Goal: Task Accomplishment & Management: Use online tool/utility

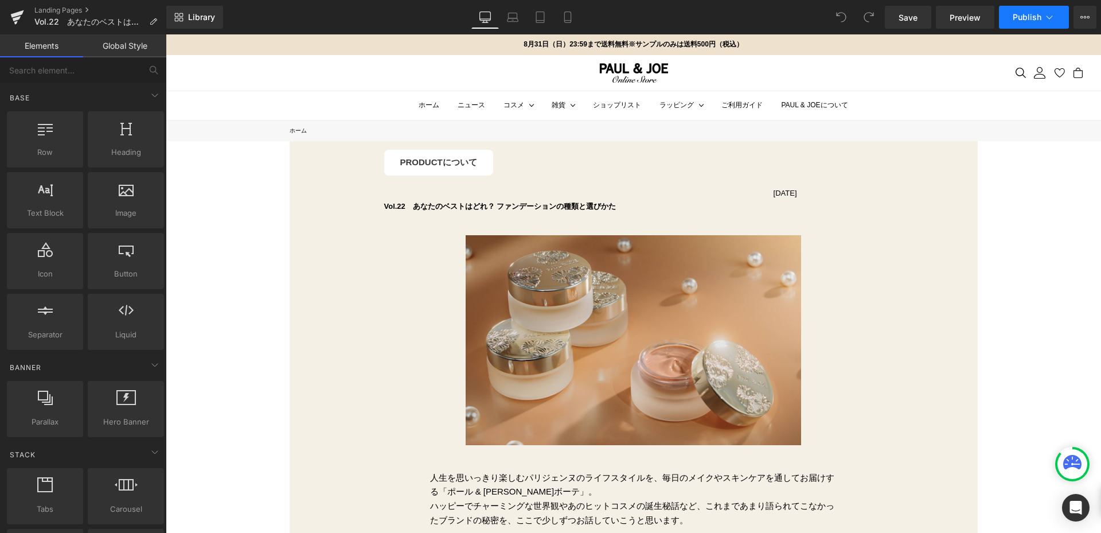
click at [1031, 19] on span "Publish" at bounding box center [1026, 17] width 29 height 9
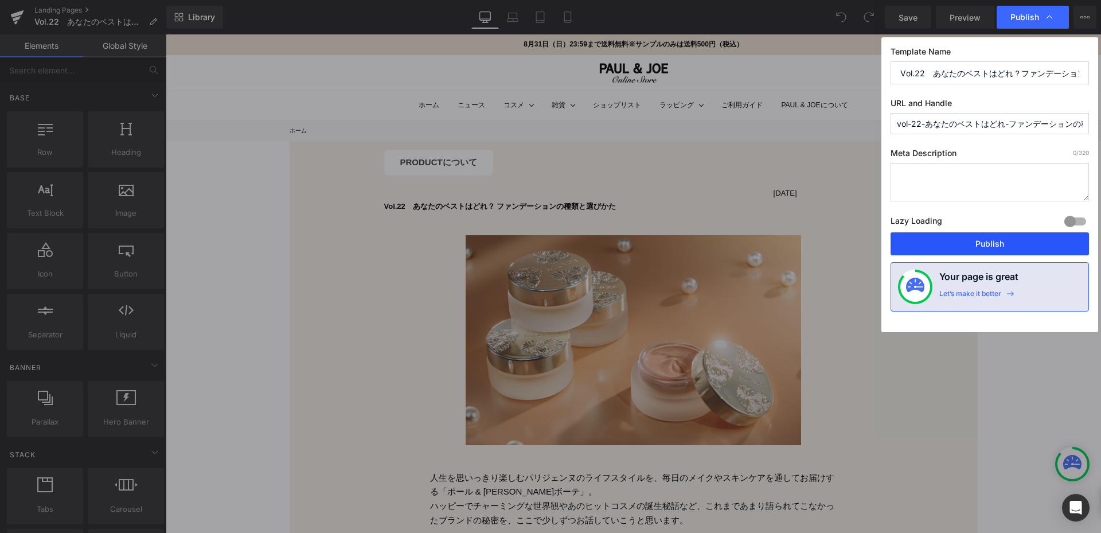
click at [0, 0] on button "Publish" at bounding box center [0, 0] width 0 height 0
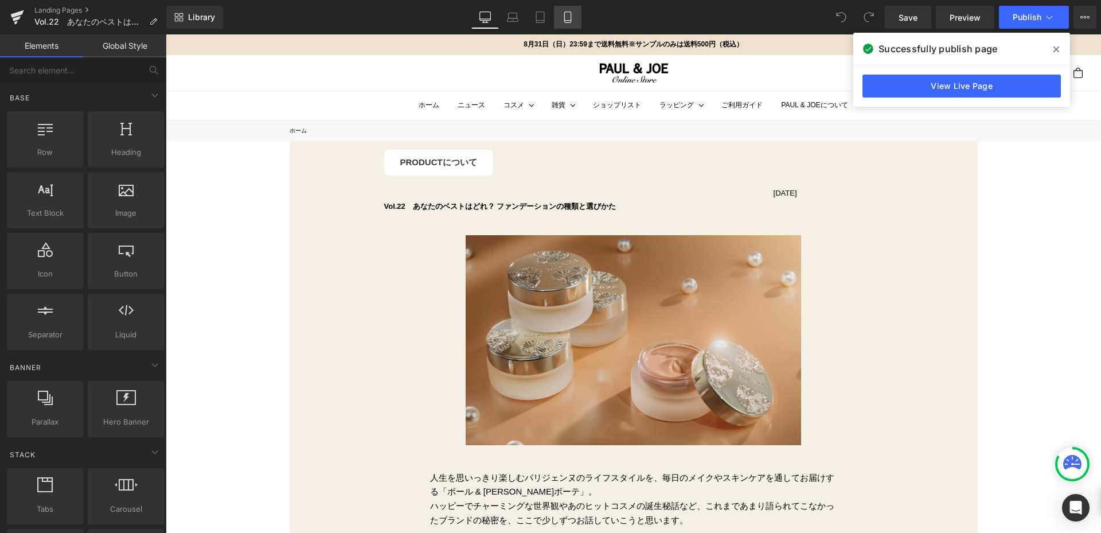
click at [574, 21] on link "Mobile" at bounding box center [568, 17] width 28 height 23
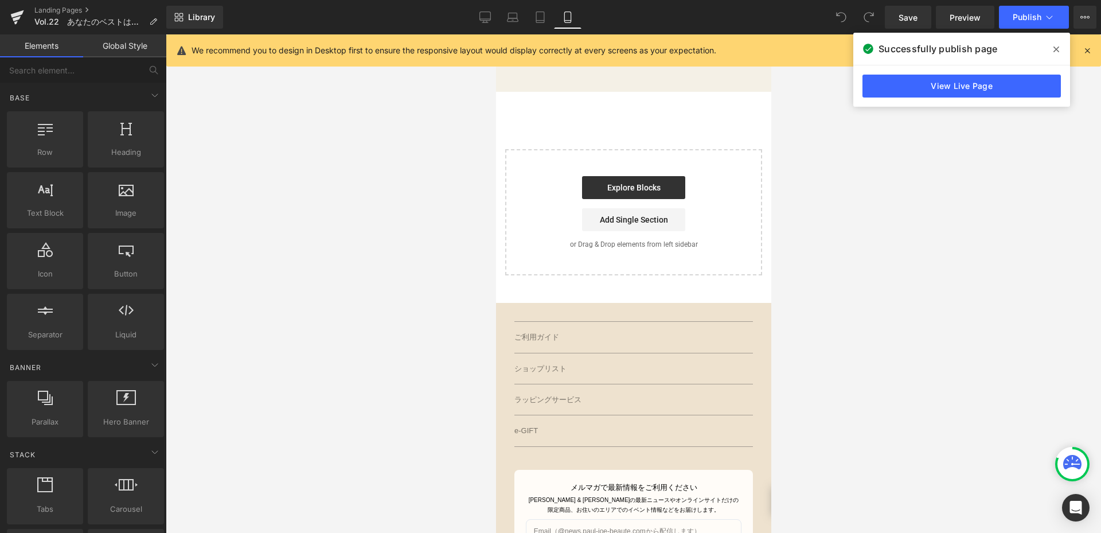
scroll to position [1777, 0]
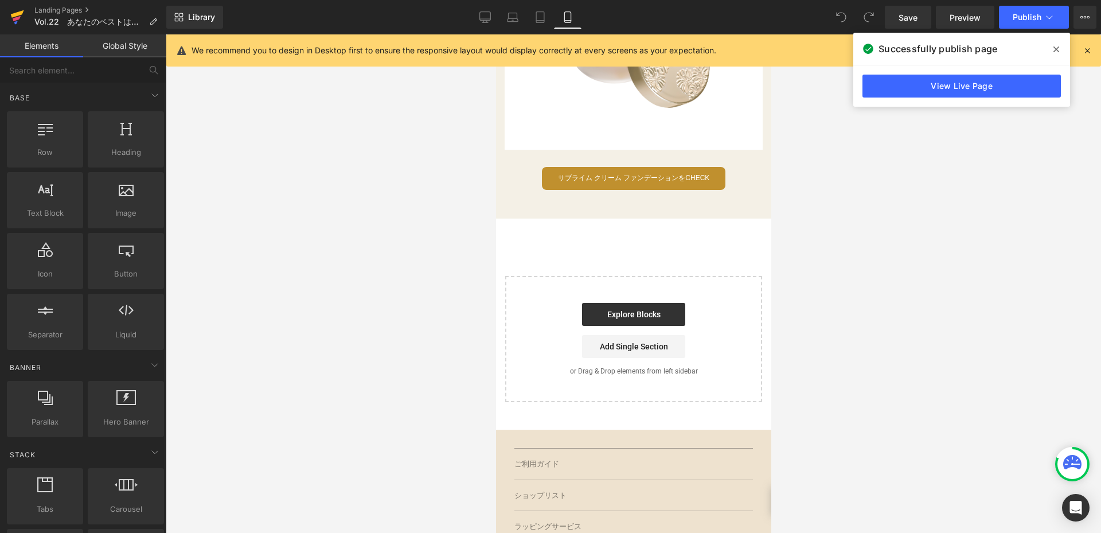
click at [16, 14] on icon at bounding box center [17, 13] width 13 height 7
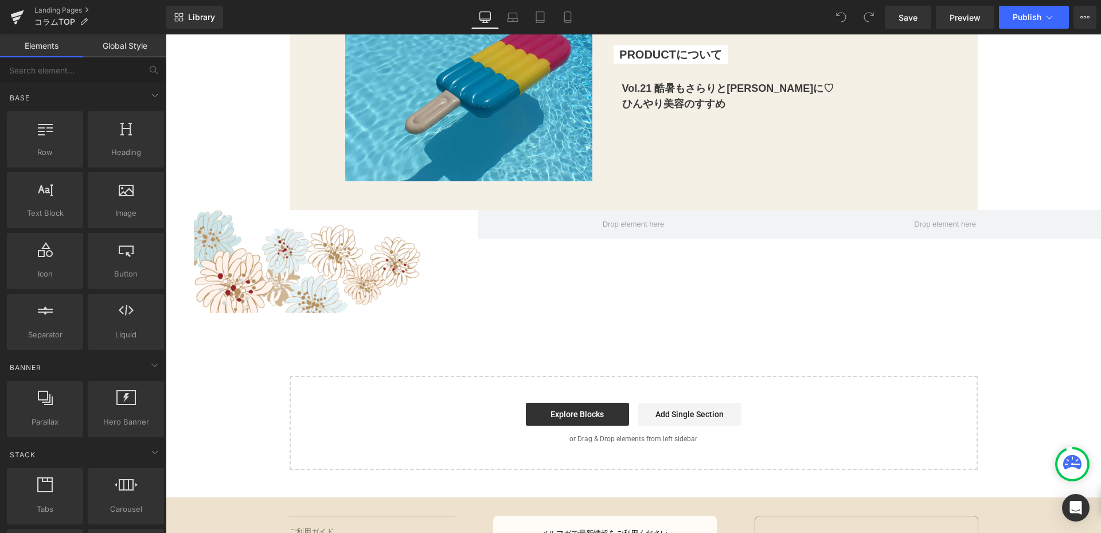
scroll to position [4644, 0]
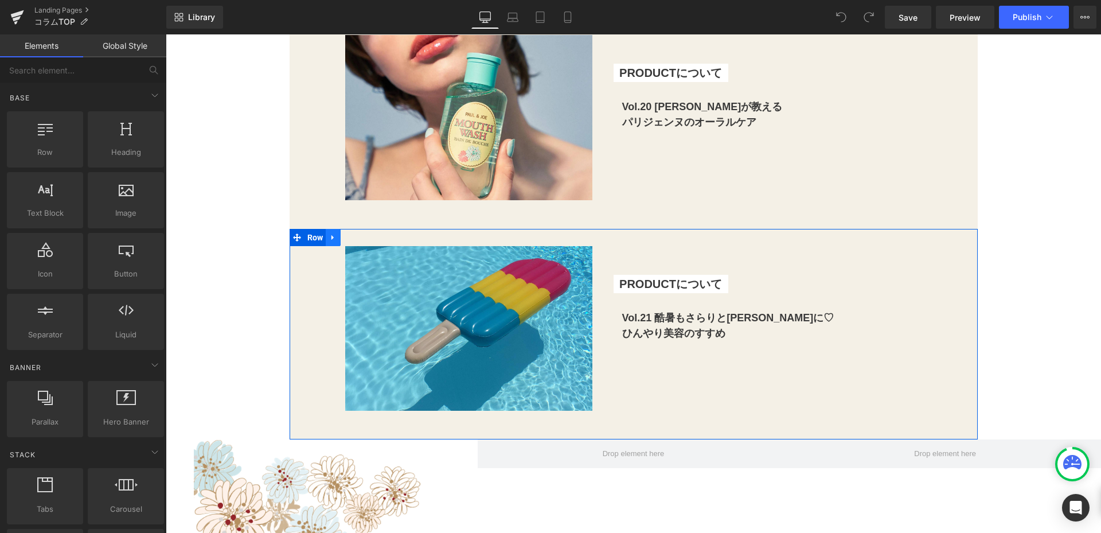
click at [330, 241] on icon at bounding box center [333, 237] width 8 height 9
click at [345, 236] on icon at bounding box center [348, 237] width 8 height 8
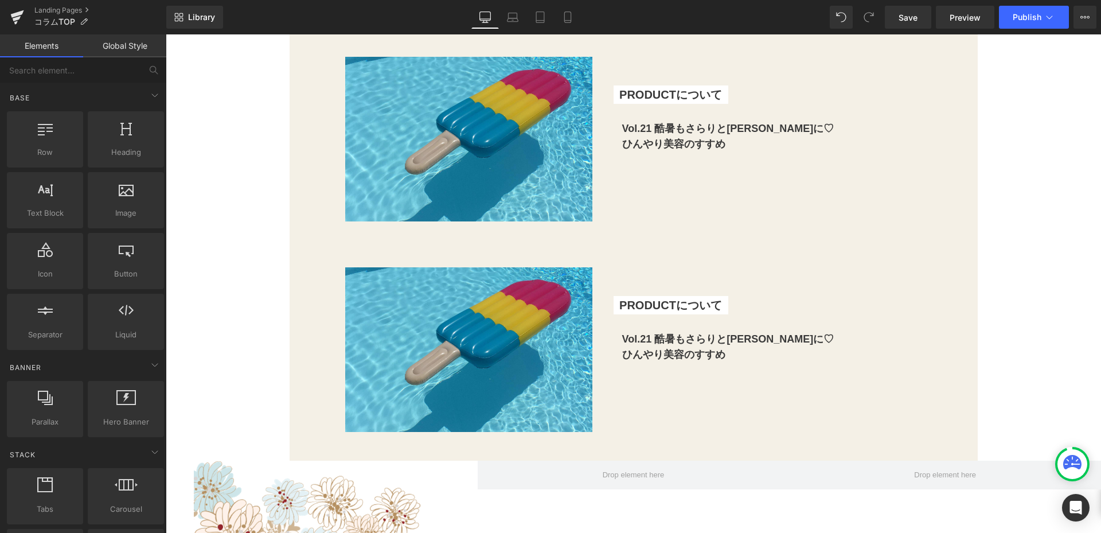
scroll to position [4831, 0]
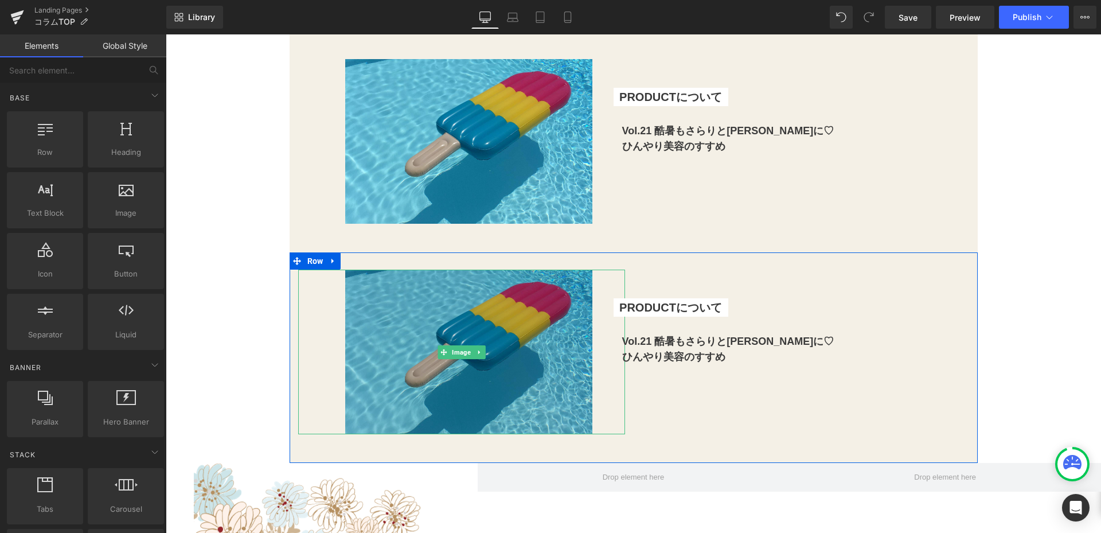
click at [464, 323] on img at bounding box center [461, 351] width 261 height 165
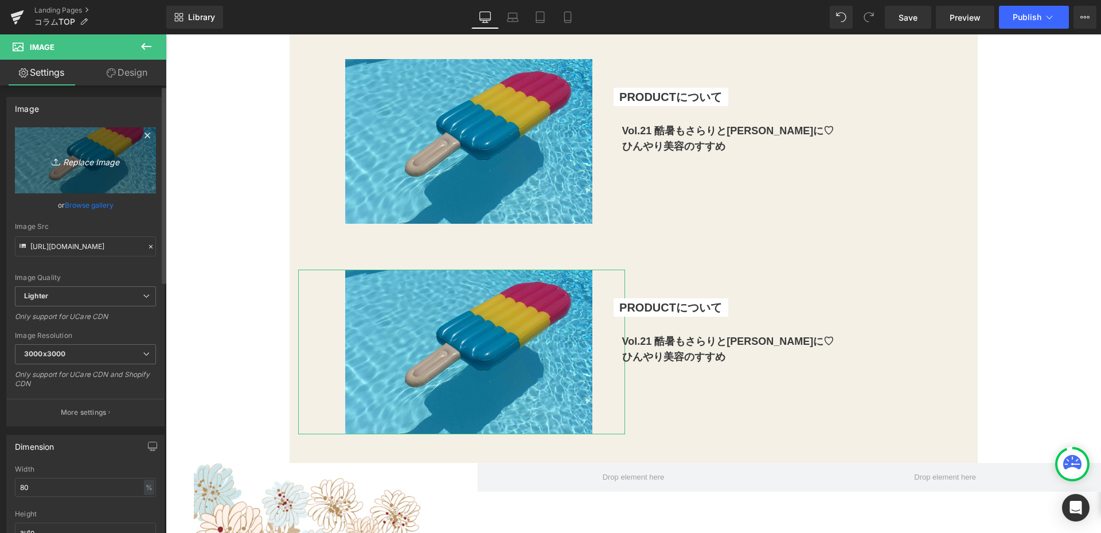
click at [107, 150] on link "Replace Image" at bounding box center [85, 160] width 141 height 66
type input "C:\fakepath\修正①250805_paul&joe_2025AU_CF_cutout.png"
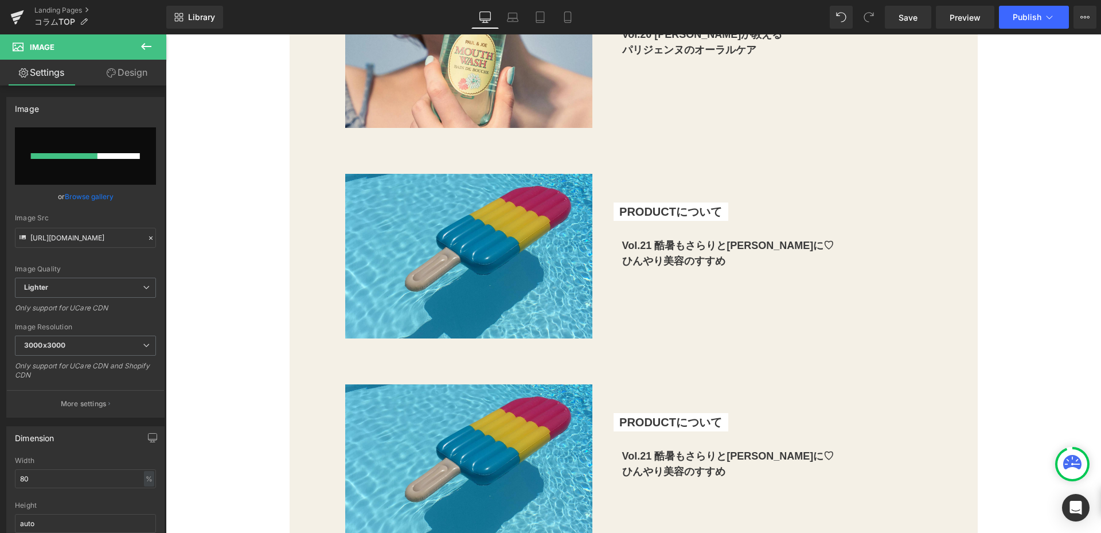
scroll to position [4774, 0]
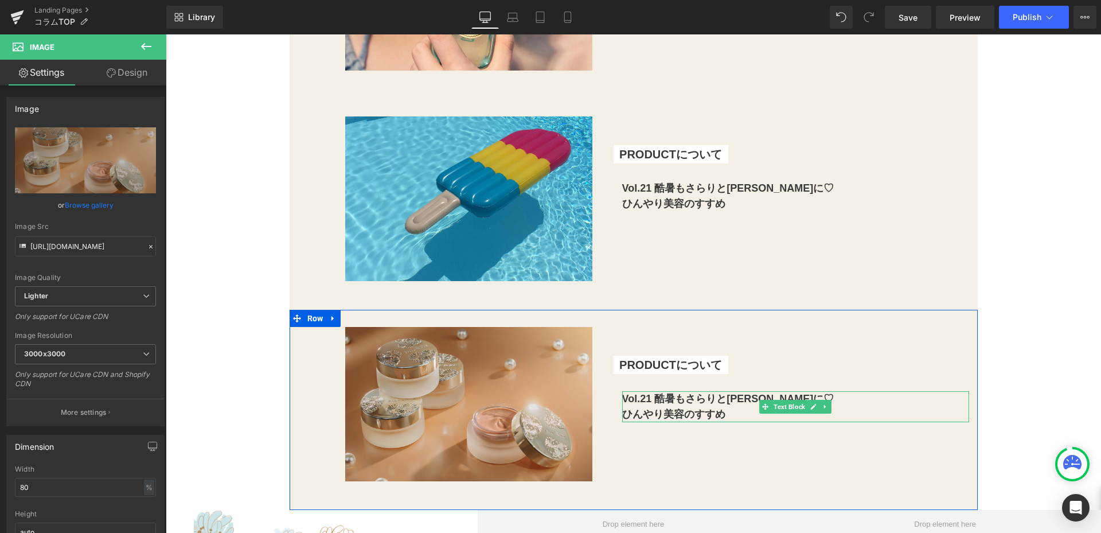
drag, startPoint x: 809, startPoint y: 410, endPoint x: 785, endPoint y: 408, distance: 24.2
click at [809, 410] on link at bounding box center [813, 407] width 12 height 14
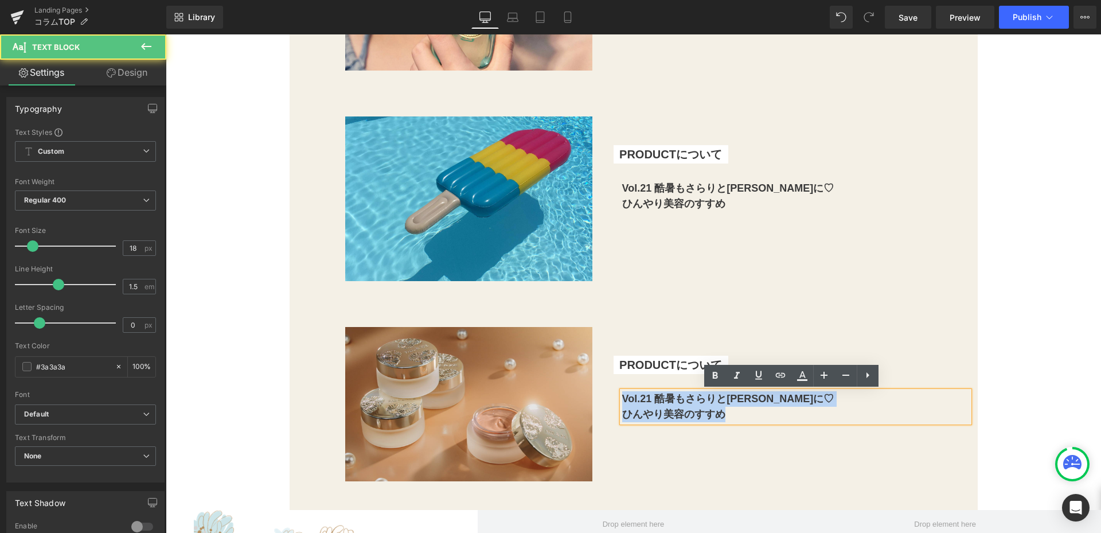
drag, startPoint x: 619, startPoint y: 400, endPoint x: 748, endPoint y: 415, distance: 130.5
click at [748, 415] on p "Vol.21 酷暑もさらりと[PERSON_NAME]に♡ ひんやり美容のすすめ" at bounding box center [795, 406] width 347 height 31
paste div
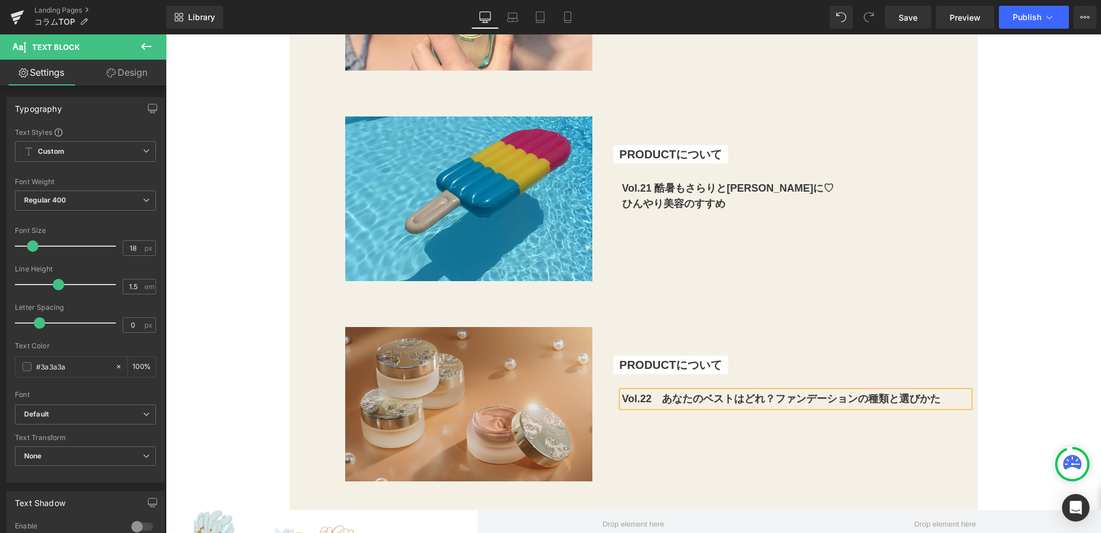
click at [662, 397] on b "Vol.22　あなたのベストはどれ？ファンデーションの種類と選びかた" at bounding box center [781, 398] width 319 height 11
click at [771, 398] on b "Vol.22 あなたのベストはどれ？ファンデーションの種類と選びかた" at bounding box center [777, 398] width 311 height 11
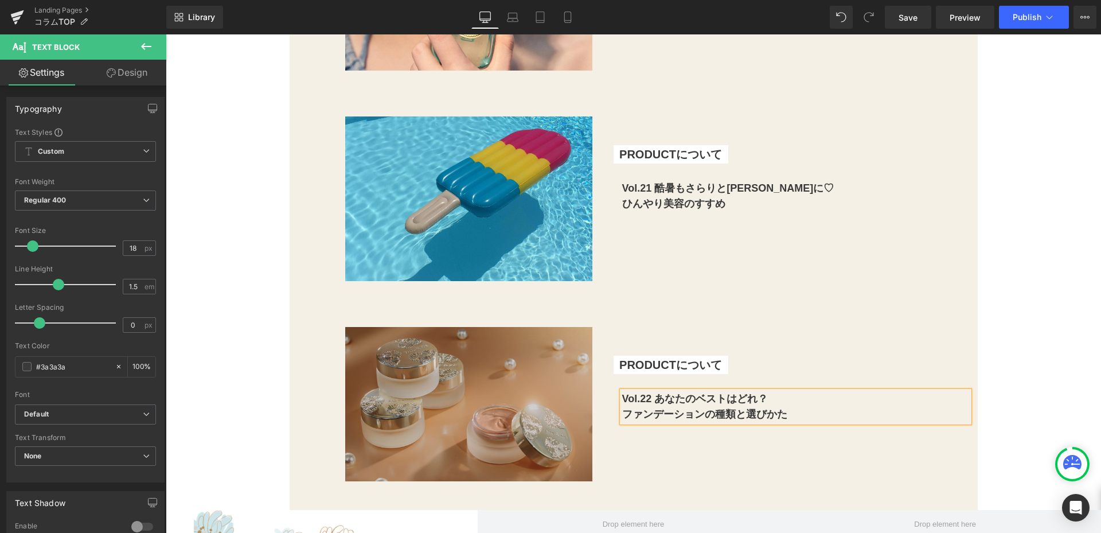
click at [523, 397] on img at bounding box center [461, 404] width 261 height 154
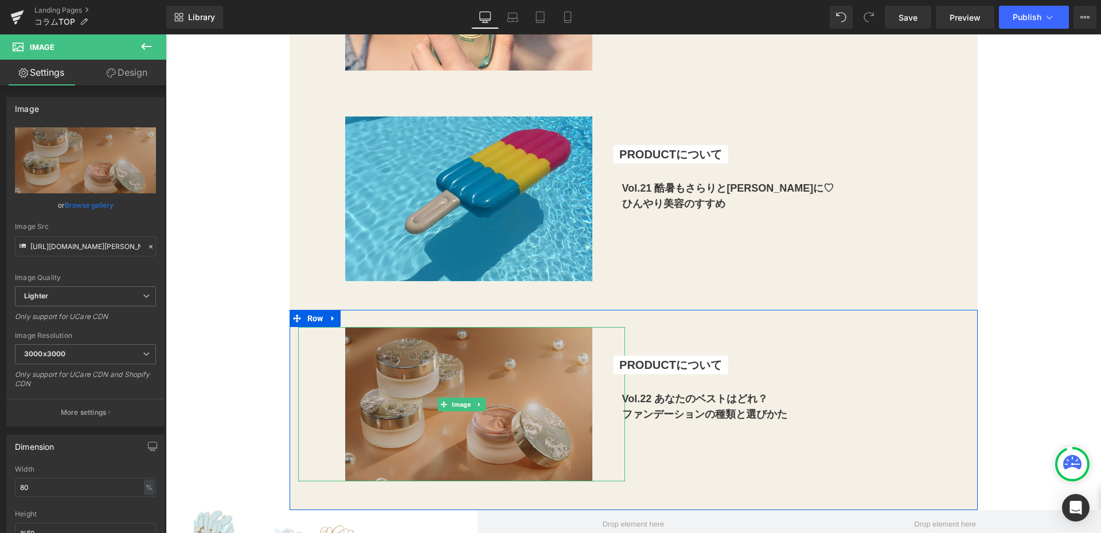
click at [529, 374] on img at bounding box center [461, 404] width 261 height 154
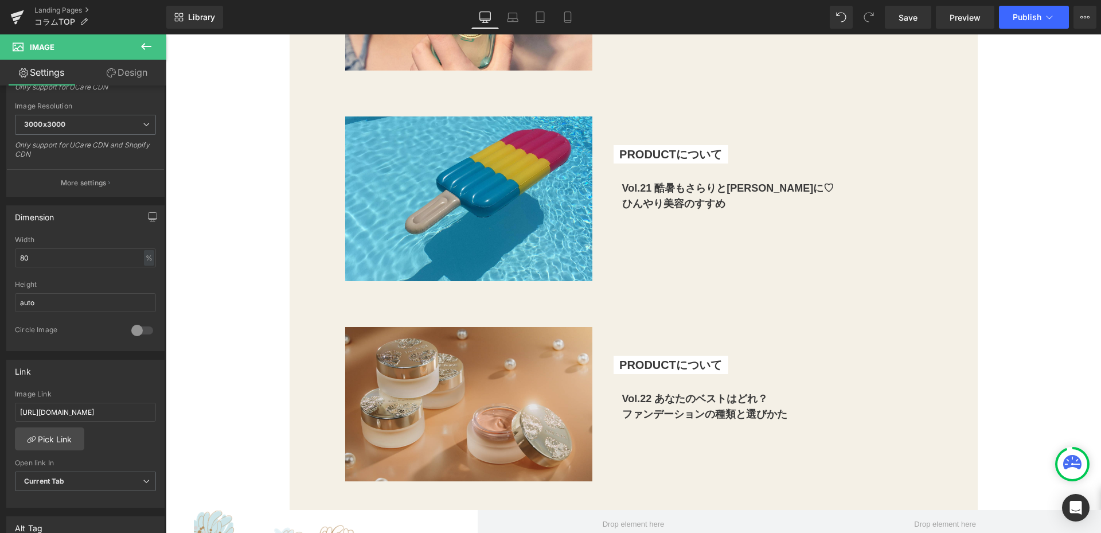
scroll to position [0, 56]
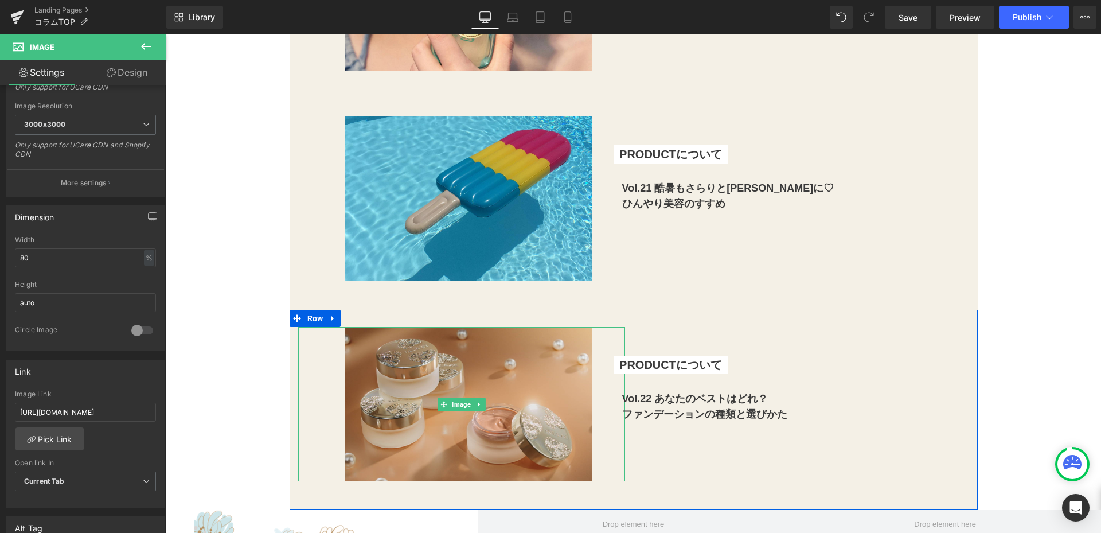
drag, startPoint x: 185, startPoint y: 446, endPoint x: 311, endPoint y: 419, distance: 129.1
type input "[URL][DOMAIN_NAME]"
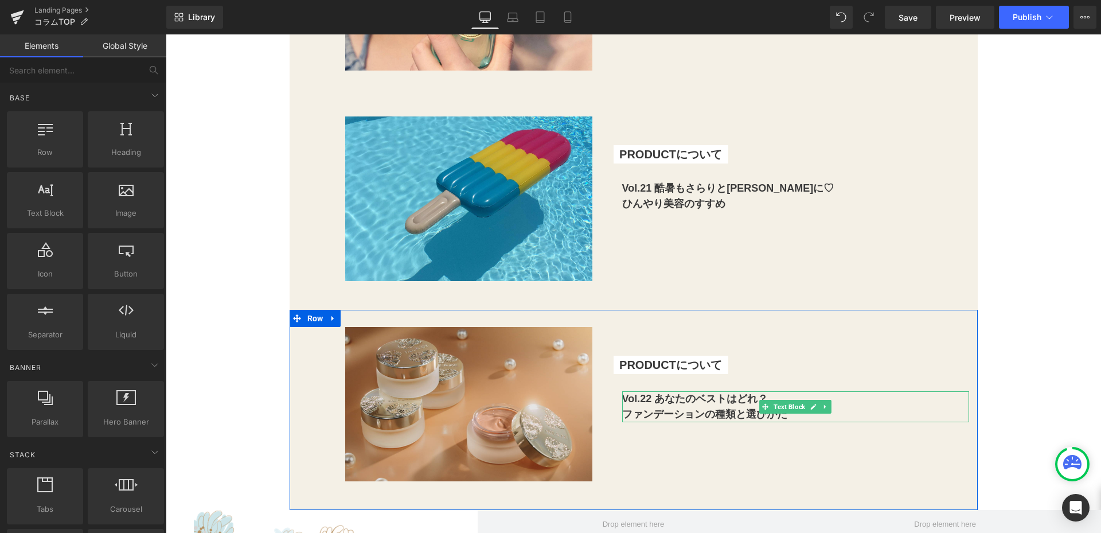
click at [642, 402] on b "Vol.22 あなたのベストはどれ？" at bounding box center [695, 398] width 146 height 11
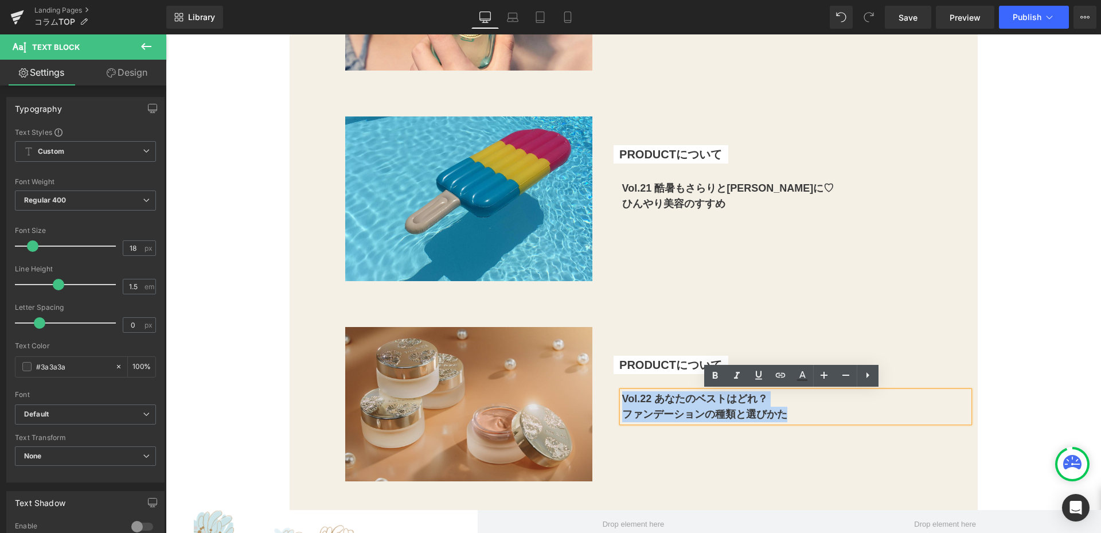
drag, startPoint x: 620, startPoint y: 400, endPoint x: 811, endPoint y: 413, distance: 191.9
click at [811, 413] on div "Vol.22 あなたのベストはどれ？ ファンデーションの種類と選びかた" at bounding box center [795, 406] width 347 height 31
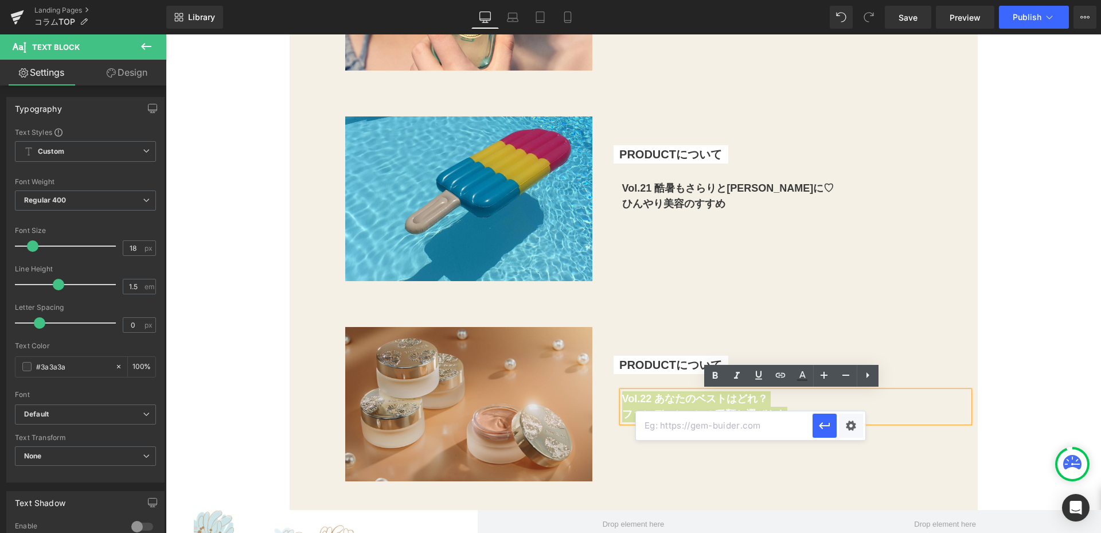
click at [0, 0] on input "text" at bounding box center [0, 0] width 0 height 0
paste input "[URL][DOMAIN_NAME]"
type input "[URL][DOMAIN_NAME]"
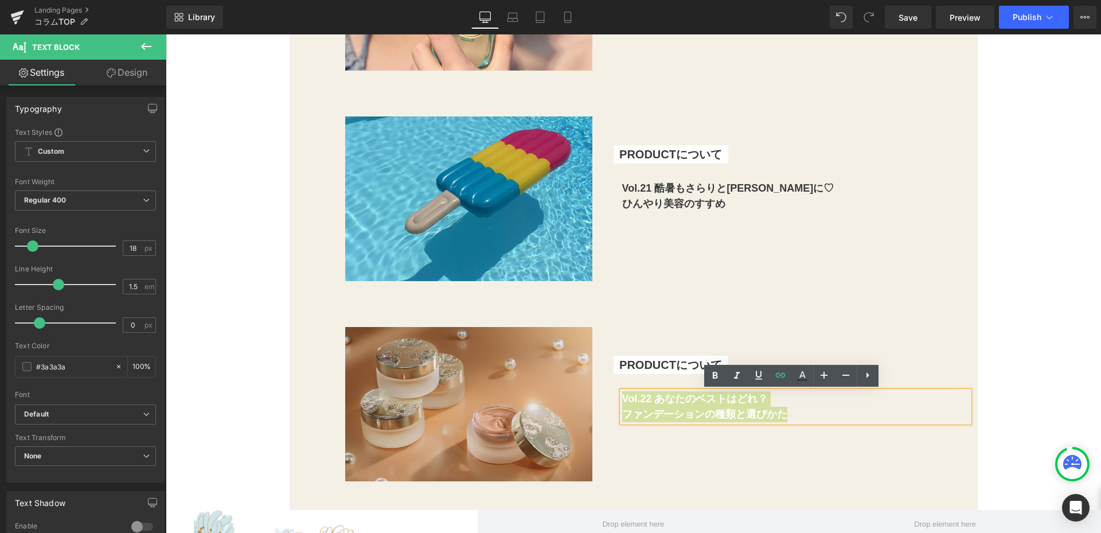
scroll to position [0, 0]
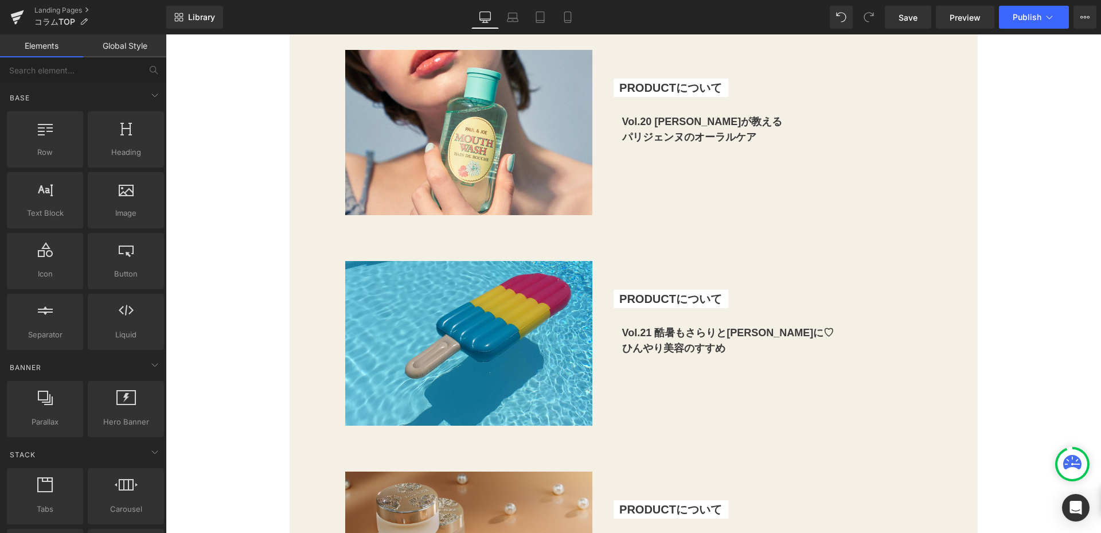
scroll to position [4602, 0]
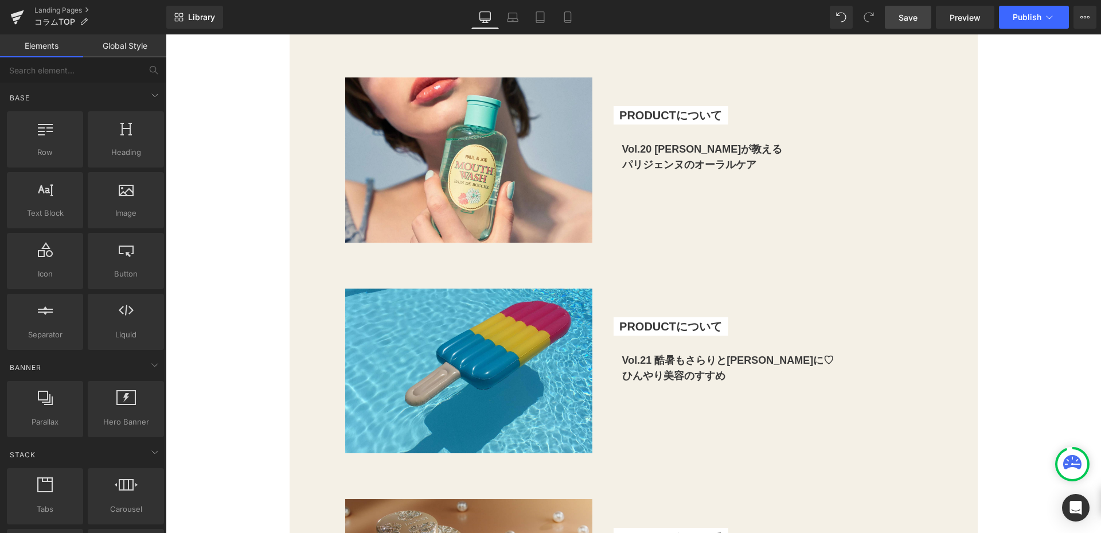
click at [912, 20] on span "Save" at bounding box center [907, 17] width 19 height 12
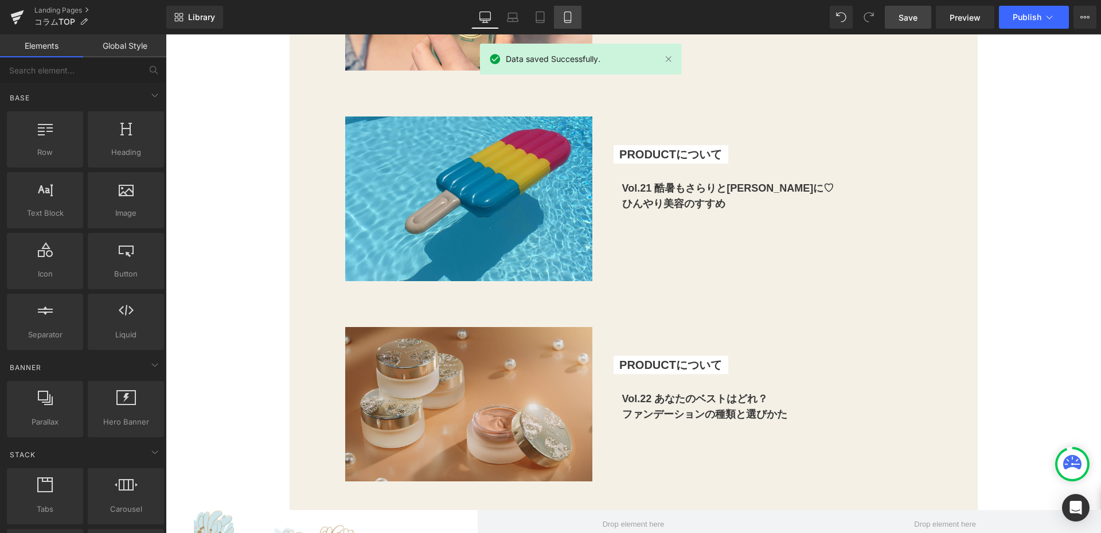
click at [563, 16] on icon at bounding box center [567, 16] width 11 height 11
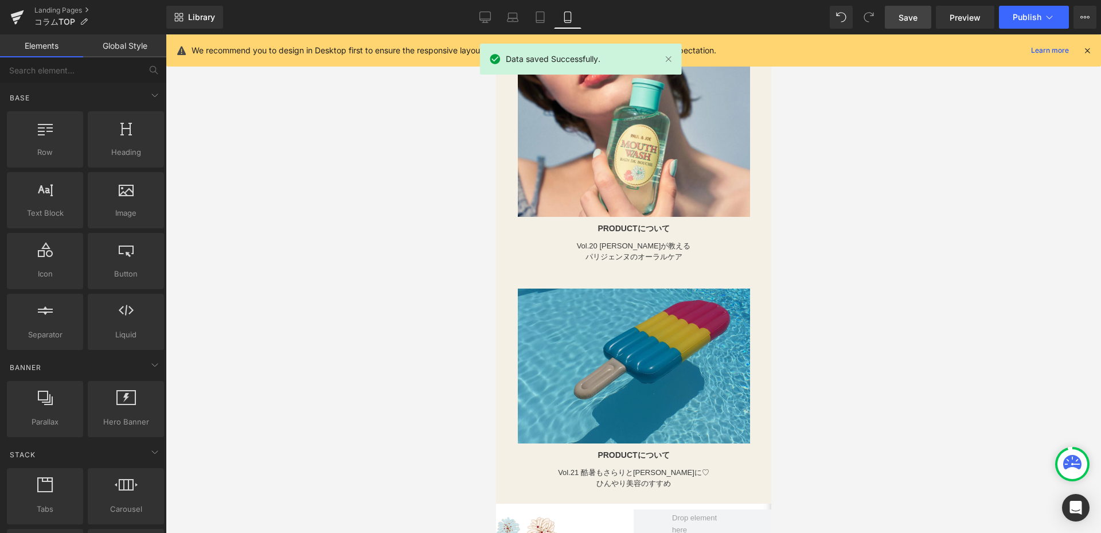
scroll to position [4831, 0]
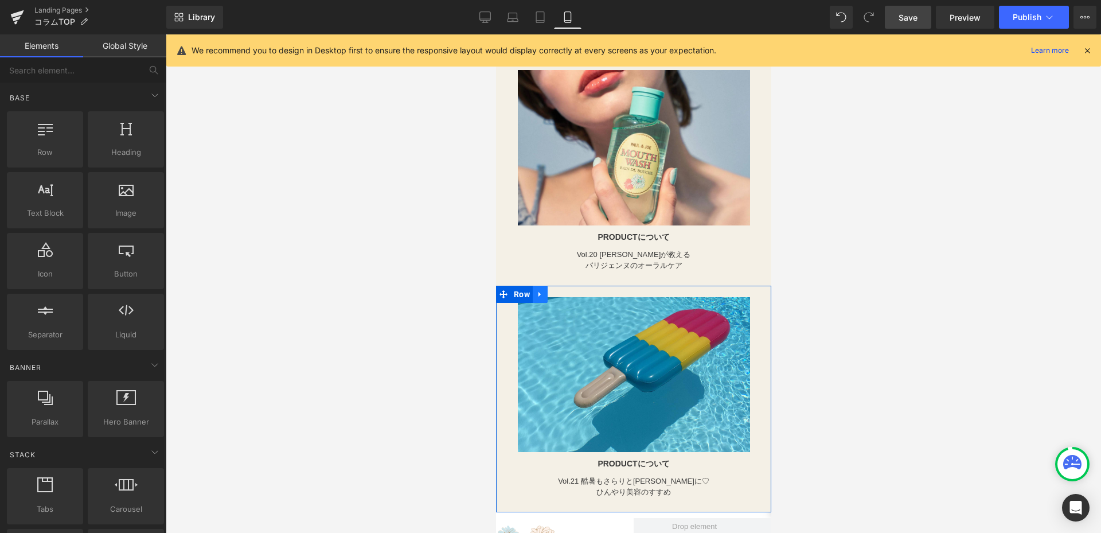
click at [536, 286] on link at bounding box center [539, 294] width 15 height 17
click at [551, 290] on icon at bounding box center [554, 294] width 8 height 8
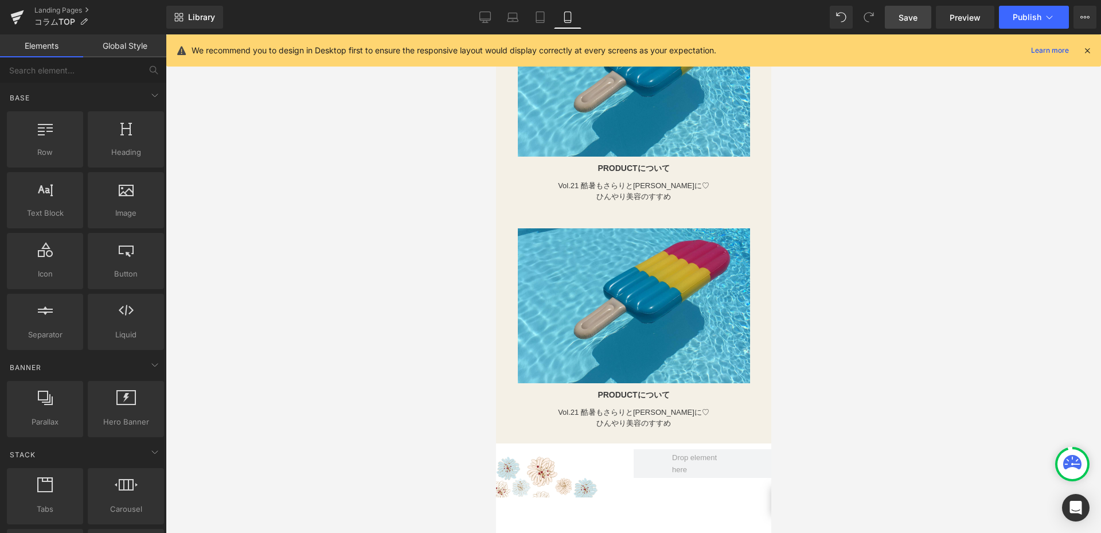
scroll to position [5143, 0]
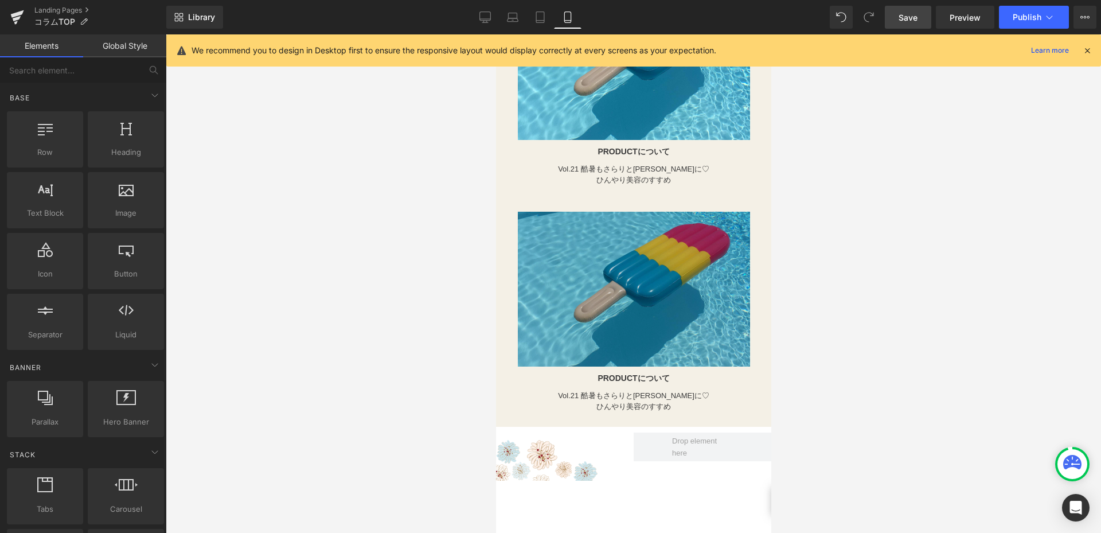
click at [641, 212] on img at bounding box center [633, 289] width 232 height 155
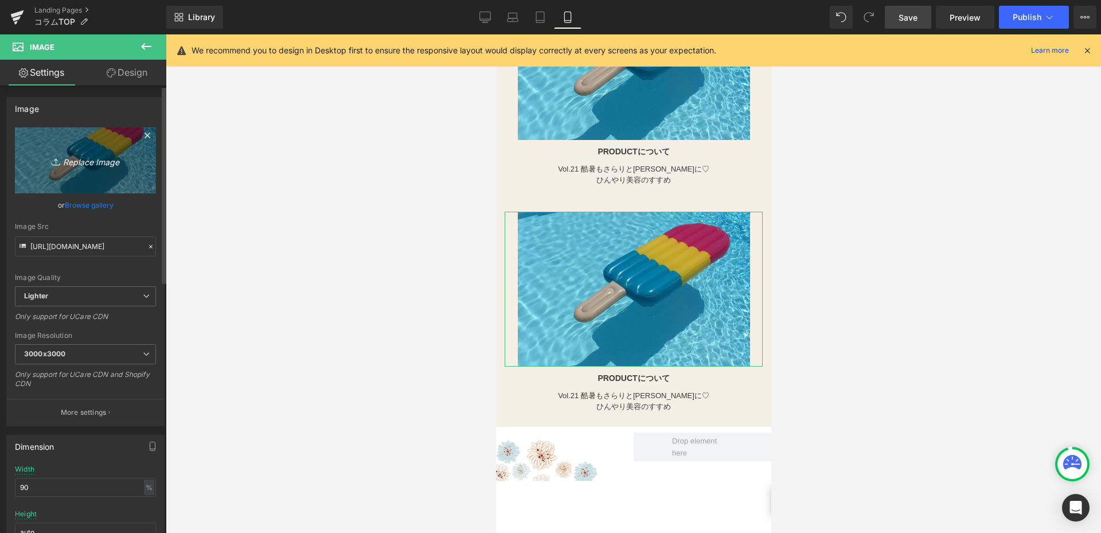
click at [123, 146] on link "Replace Image" at bounding box center [85, 160] width 141 height 66
type input "C:\fakepath\修正①250805_paul&joe_2025AU_CF_cutout.png"
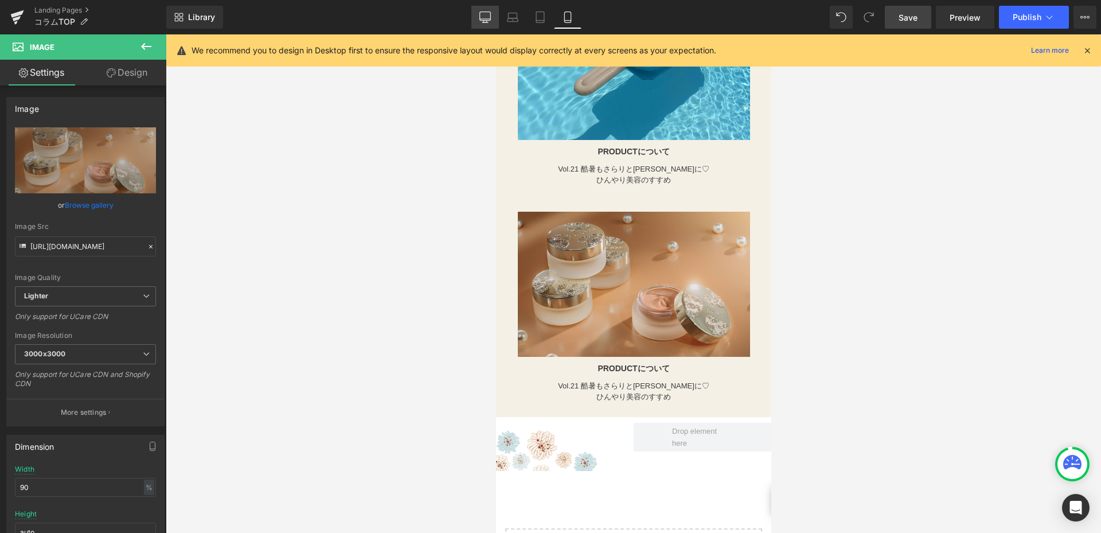
click at [489, 15] on icon at bounding box center [484, 16] width 11 height 11
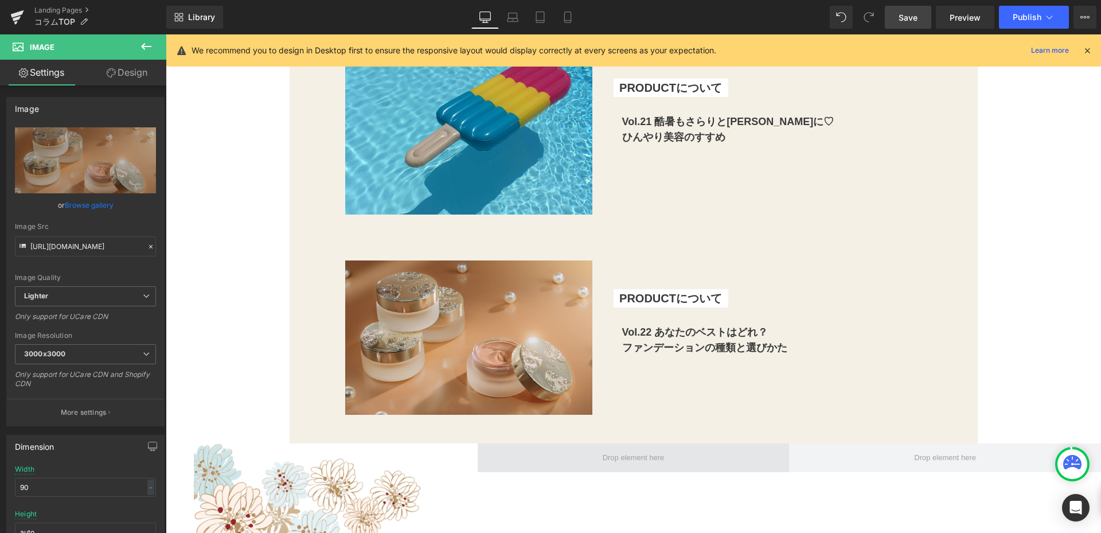
scroll to position [4873, 0]
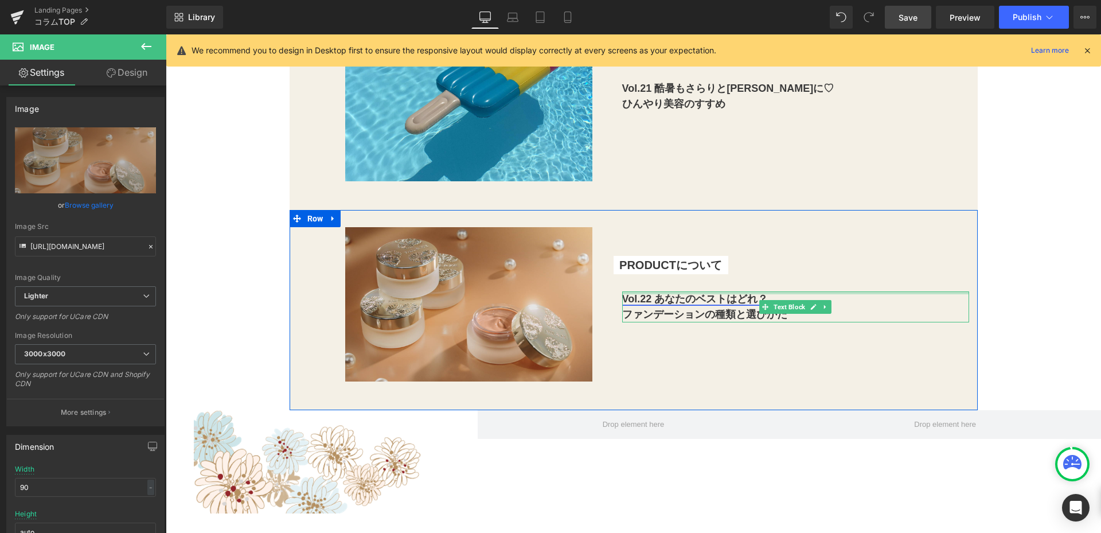
click at [629, 295] on link "Vol.22 あなたのベストはどれ？" at bounding box center [695, 298] width 146 height 11
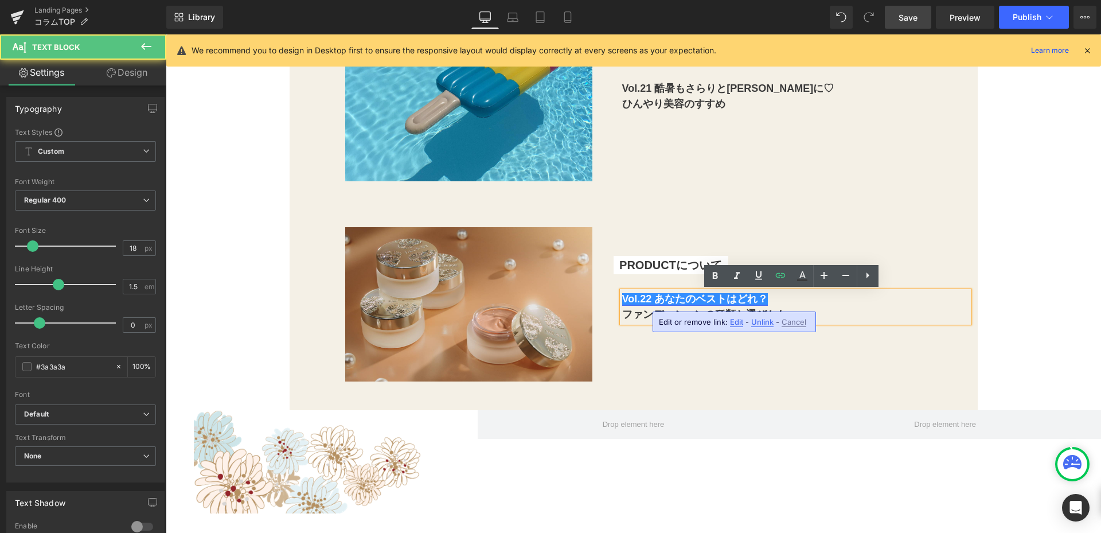
click at [622, 298] on link "Vol.22 あなたのベストはどれ？" at bounding box center [695, 298] width 146 height 11
click at [634, 317] on link "ファンデーションの種類と選びかた" at bounding box center [704, 313] width 165 height 11
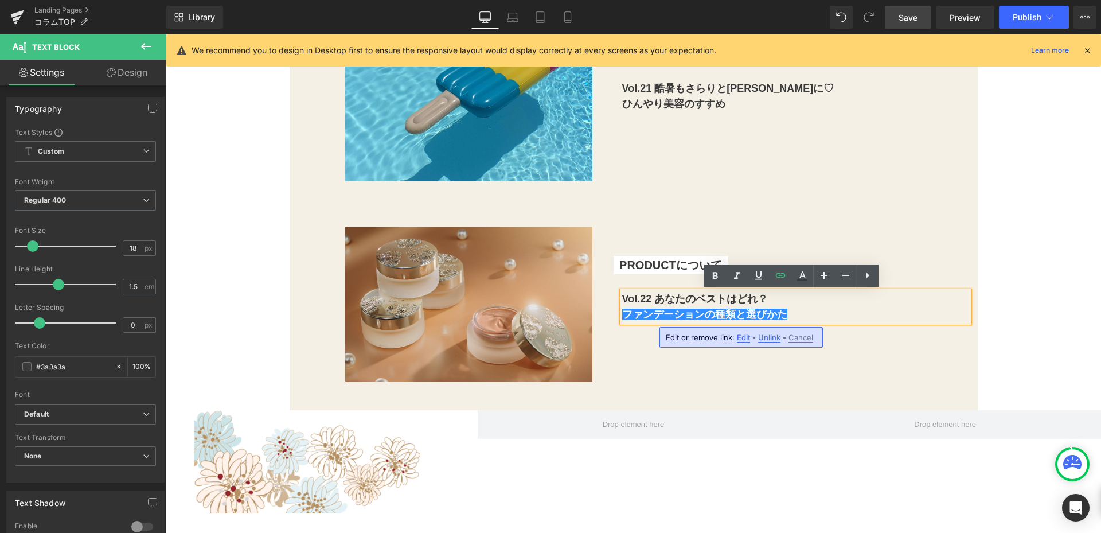
drag, startPoint x: 795, startPoint y: 312, endPoint x: 804, endPoint y: 311, distance: 8.6
click at [796, 312] on p "ファンデーションの種類と選びかた" at bounding box center [795, 314] width 347 height 15
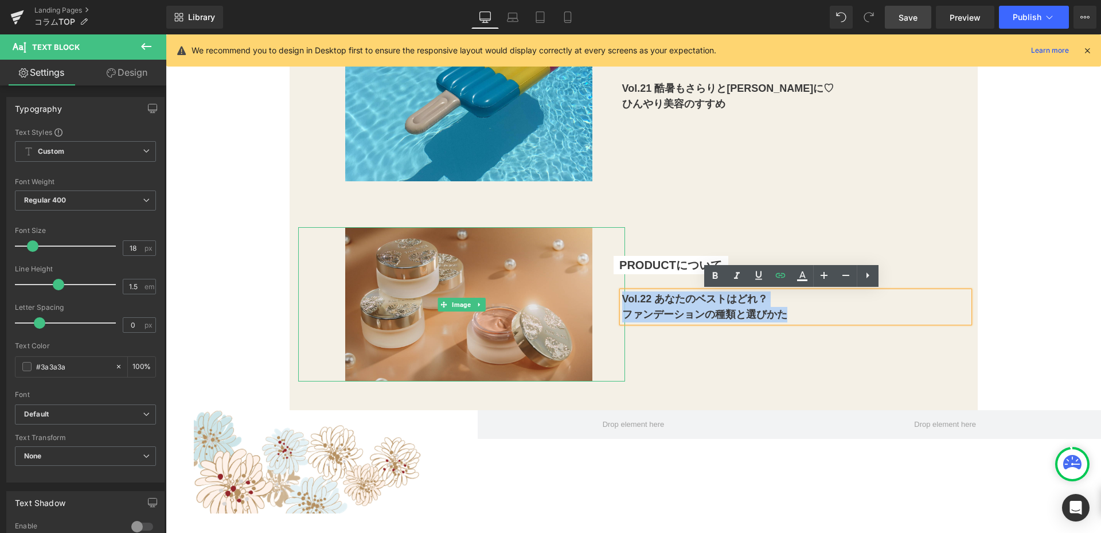
drag, startPoint x: 810, startPoint y: 311, endPoint x: 607, endPoint y: 302, distance: 203.2
click at [607, 302] on div "Image PRODUCTについて Text Block Text Block Vol.22 あなたのベストはどれ？ ファンデーションの種類と選びかた Tex…" at bounding box center [634, 310] width 688 height 200
copy div "Vol.22 あなたのベストはどれ？ ファンデーションの種類と選びかた"
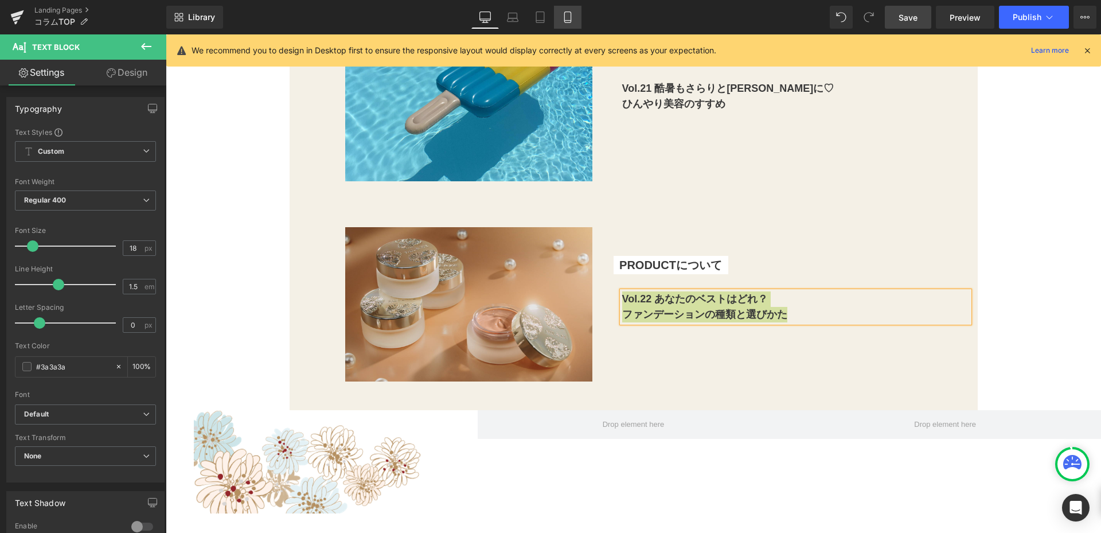
click at [565, 15] on icon at bounding box center [567, 17] width 6 height 11
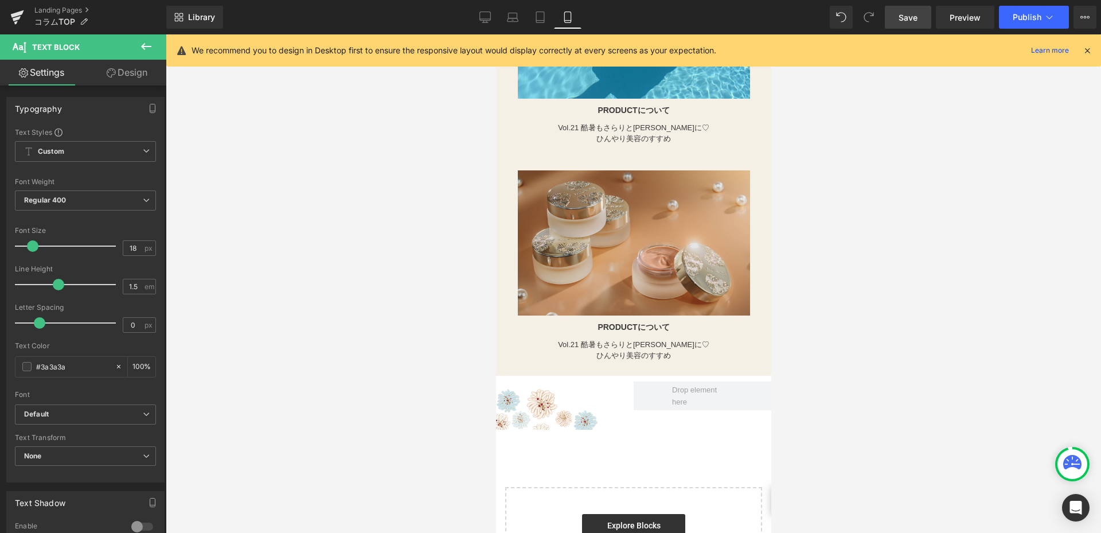
scroll to position [4988, 0]
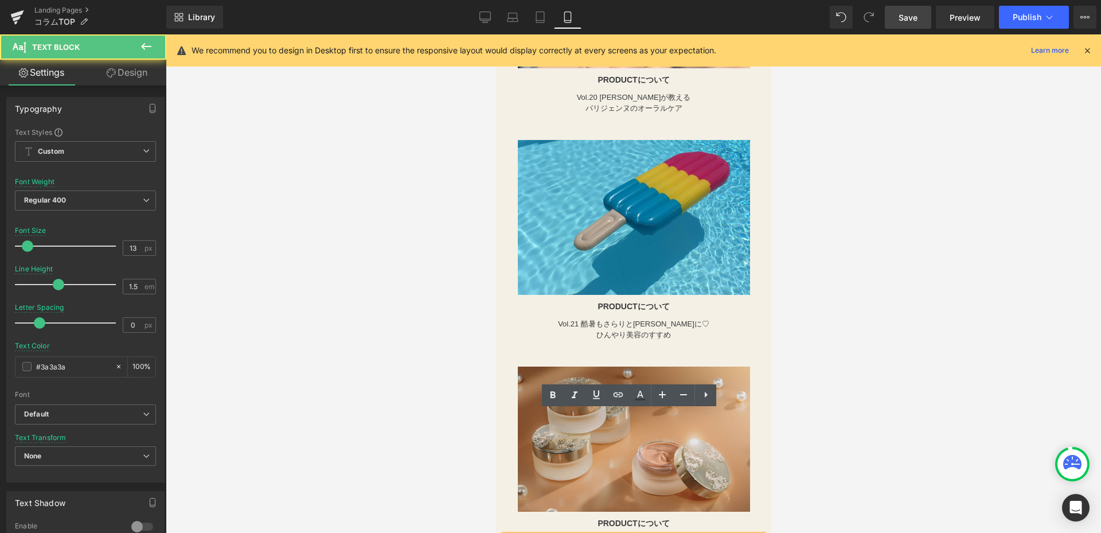
drag, startPoint x: 571, startPoint y: 417, endPoint x: 709, endPoint y: 430, distance: 138.7
paste div
drag, startPoint x: 713, startPoint y: 425, endPoint x: 989, endPoint y: 431, distance: 276.4
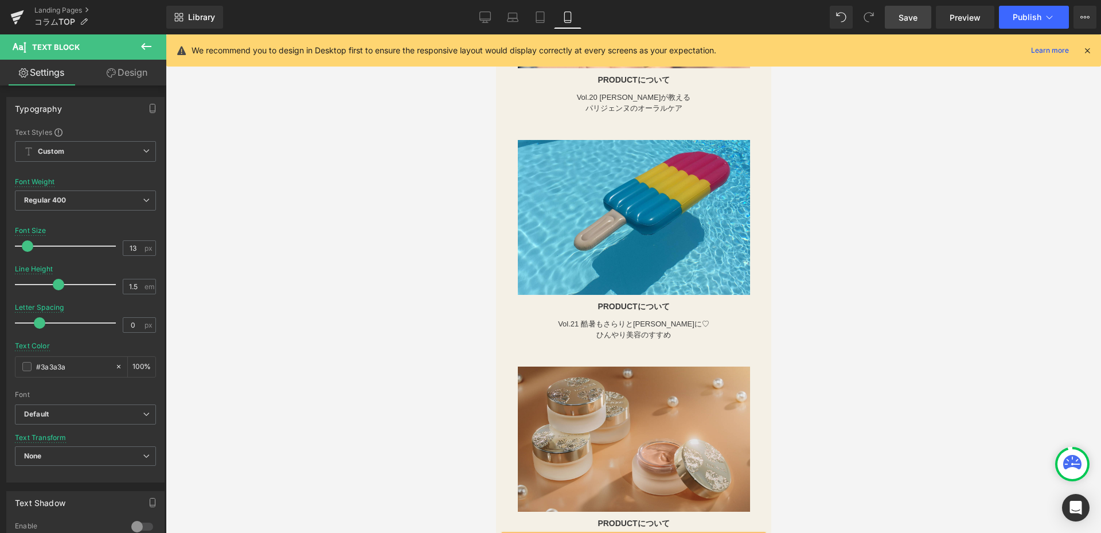
click at [574, 532] on p "Vol.22 あなたのベストはどれ？" at bounding box center [633, 540] width 258 height 11
drag, startPoint x: 561, startPoint y: 415, endPoint x: 718, endPoint y: 435, distance: 158.4
click at [0, 0] on link at bounding box center [0, 0] width 0 height 0
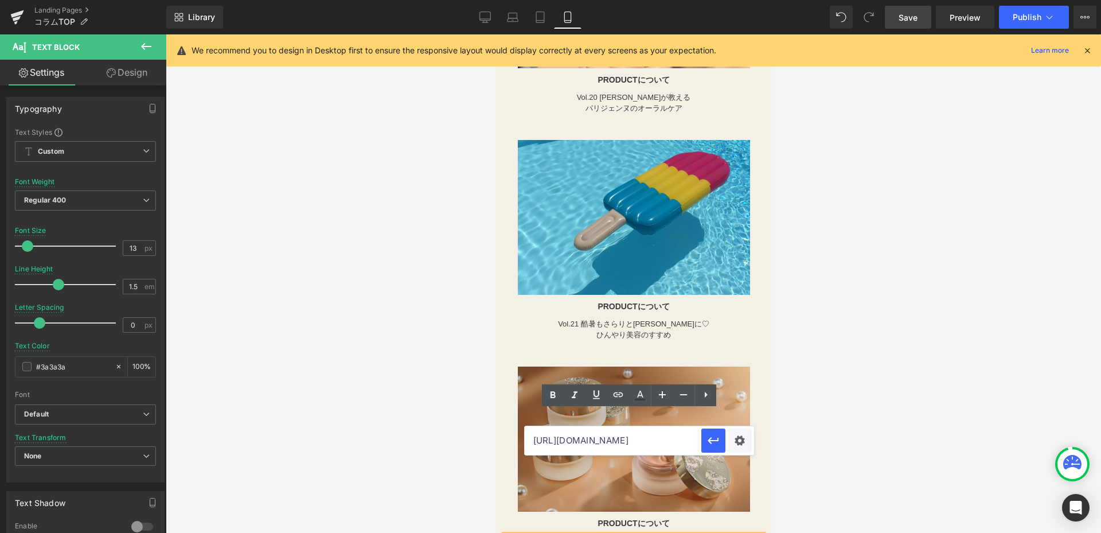
click at [0, 0] on input "[URL][DOMAIN_NAME]" at bounding box center [0, 0] width 0 height 0
paste input "[URL][DOMAIN_NAME]"
type input "[URL][DOMAIN_NAME]"
click at [0, 0] on icon "button" at bounding box center [0, 0] width 0 height 0
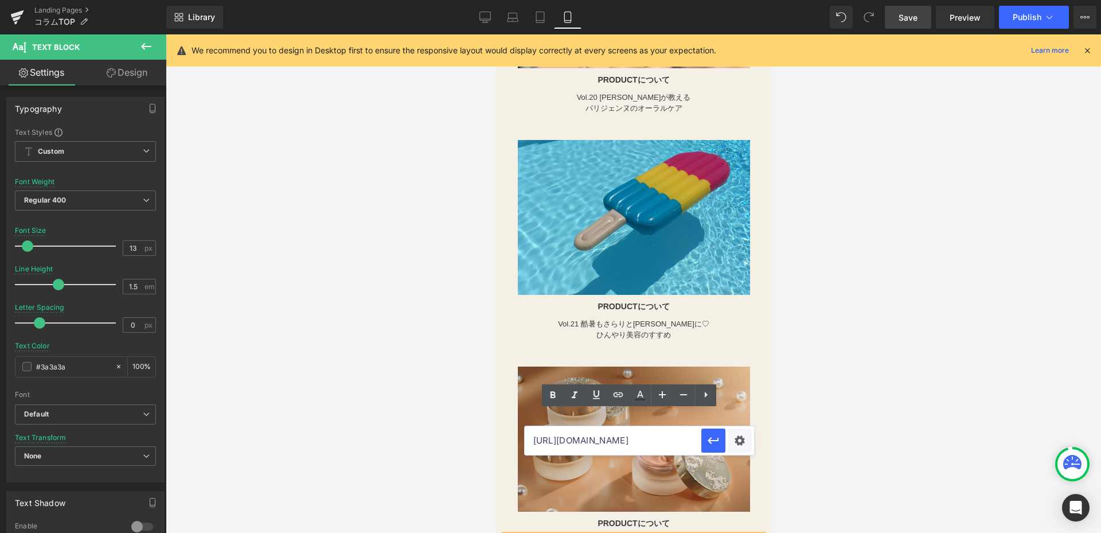
scroll to position [0, 0]
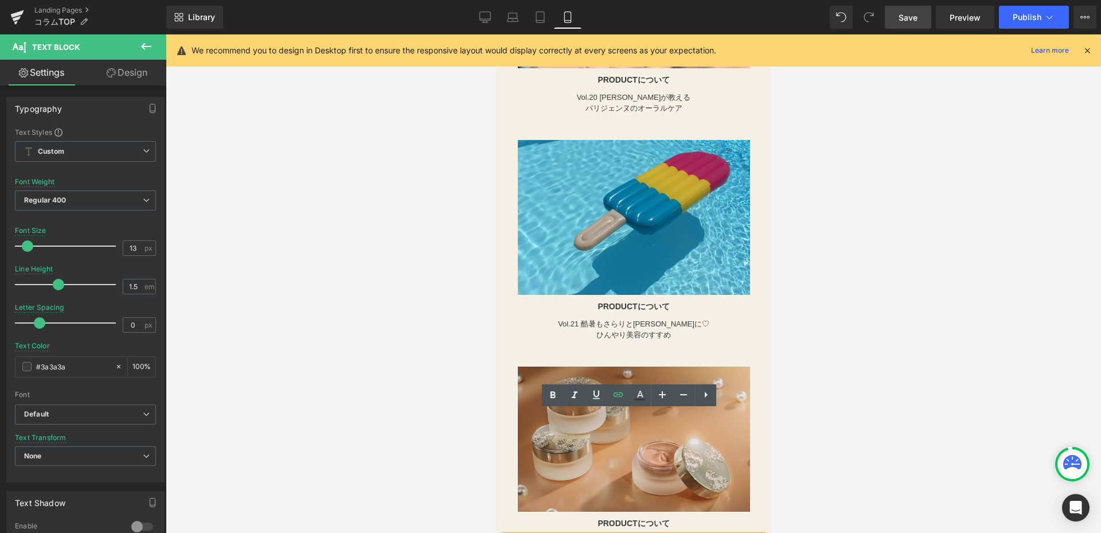
click at [440, 331] on div at bounding box center [633, 283] width 935 height 498
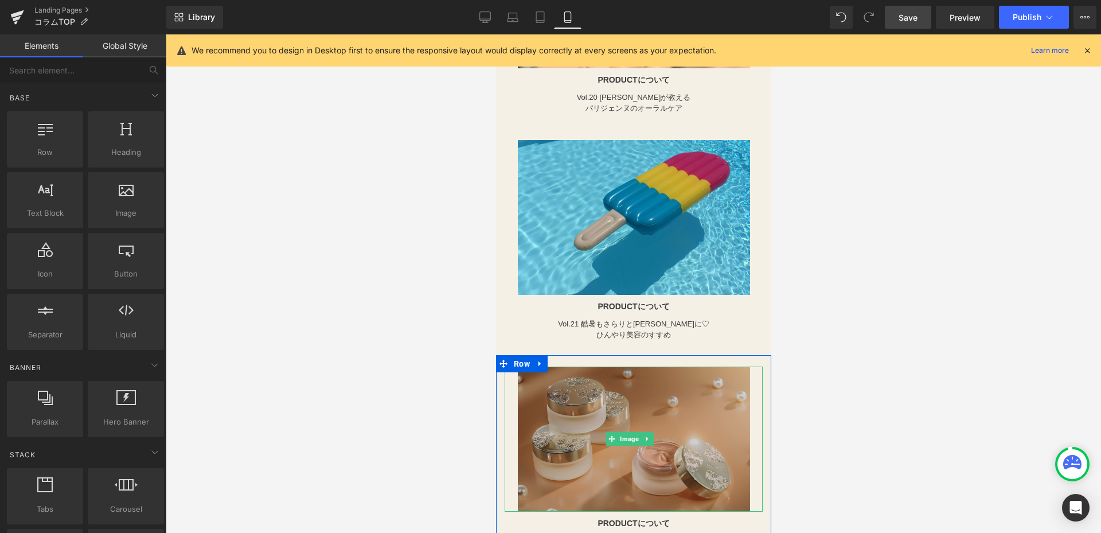
click at [564, 366] on img at bounding box center [633, 438] width 232 height 145
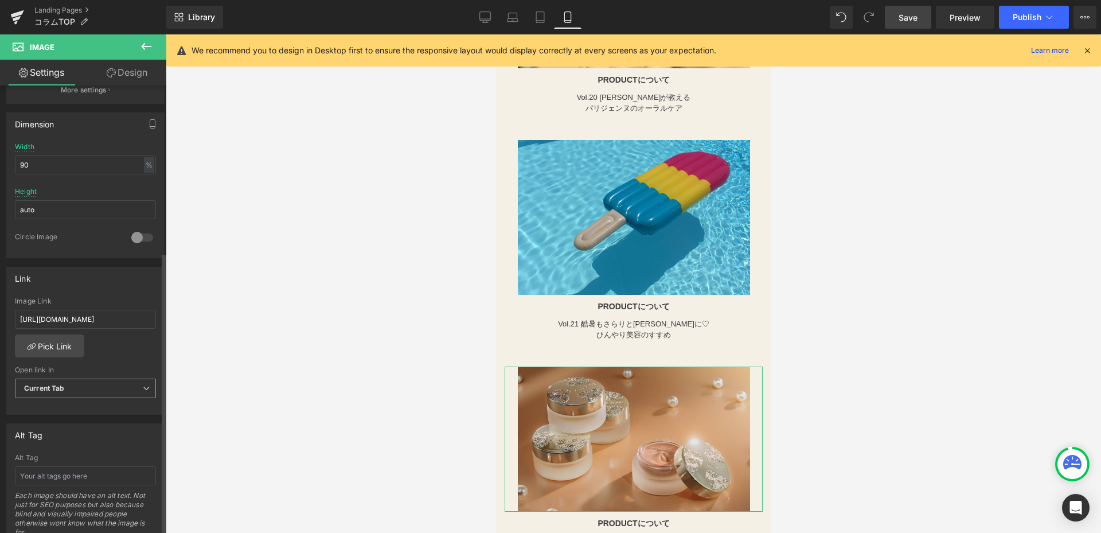
scroll to position [344, 0]
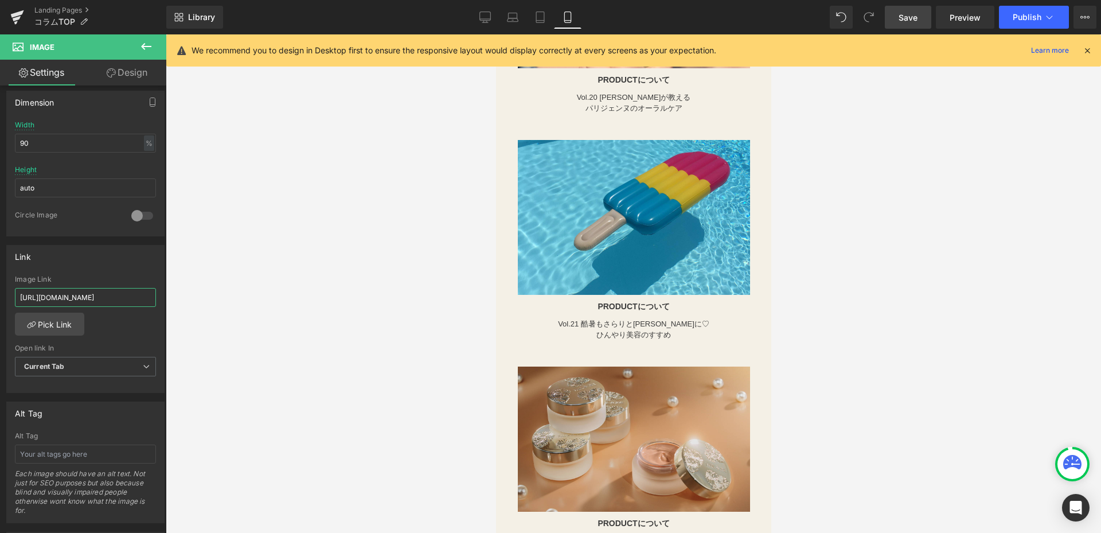
drag, startPoint x: 17, startPoint y: 299, endPoint x: 248, endPoint y: 312, distance: 230.9
click at [248, 312] on div "You are previewing how the will restyle your page. You can not edit Elements in…" at bounding box center [550, 276] width 1101 height 552
type input "[URL][DOMAIN_NAME]"
click at [249, 291] on div at bounding box center [633, 283] width 935 height 498
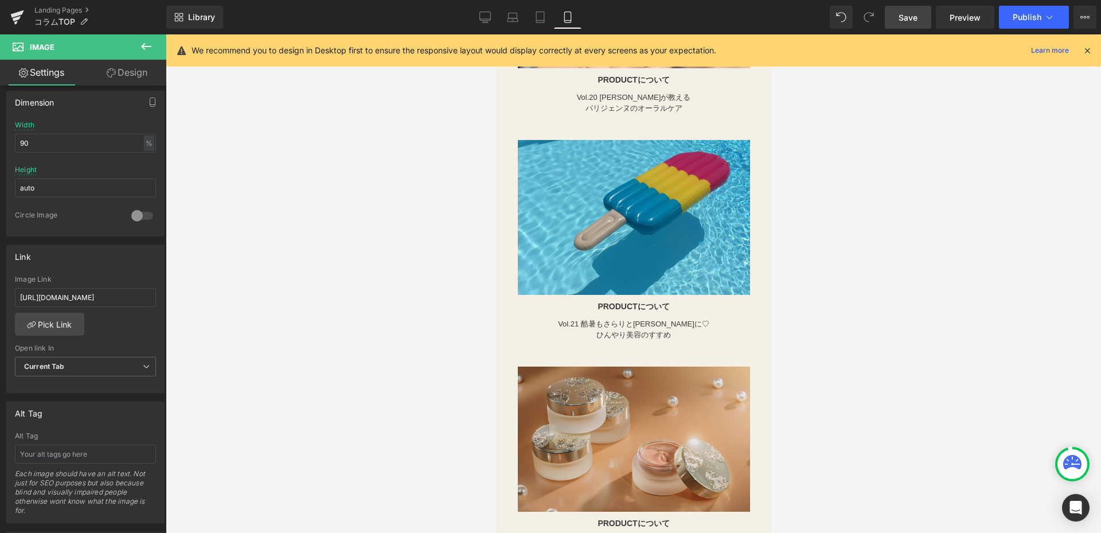
scroll to position [0, 0]
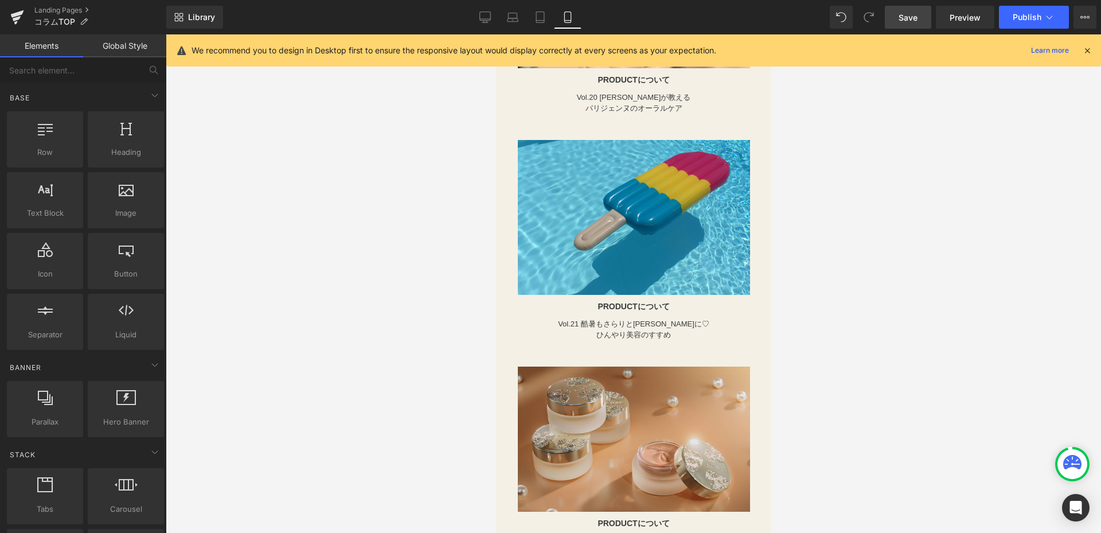
click at [910, 16] on span "Save" at bounding box center [907, 17] width 19 height 12
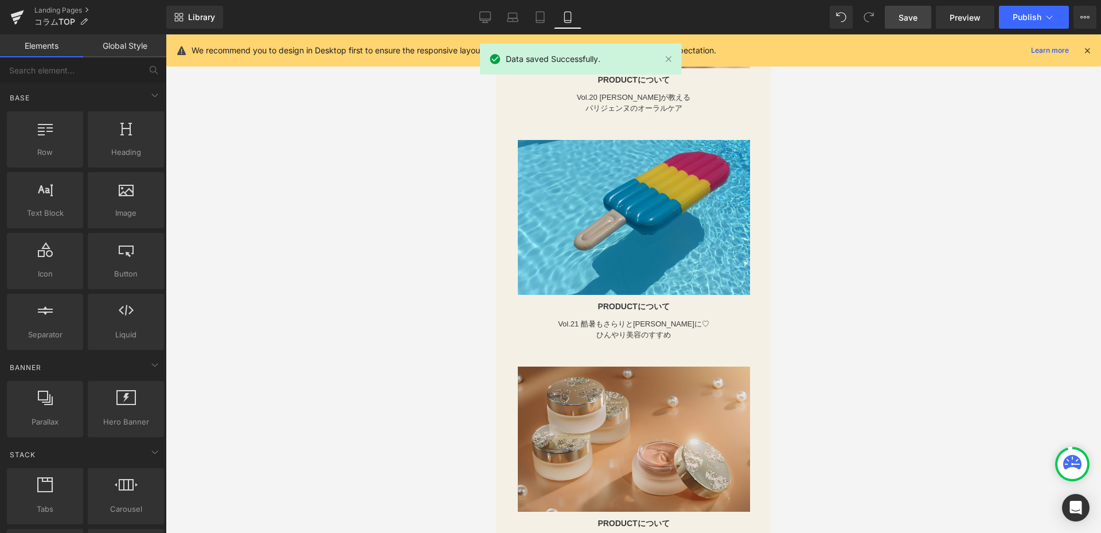
click at [320, 179] on div at bounding box center [633, 283] width 935 height 498
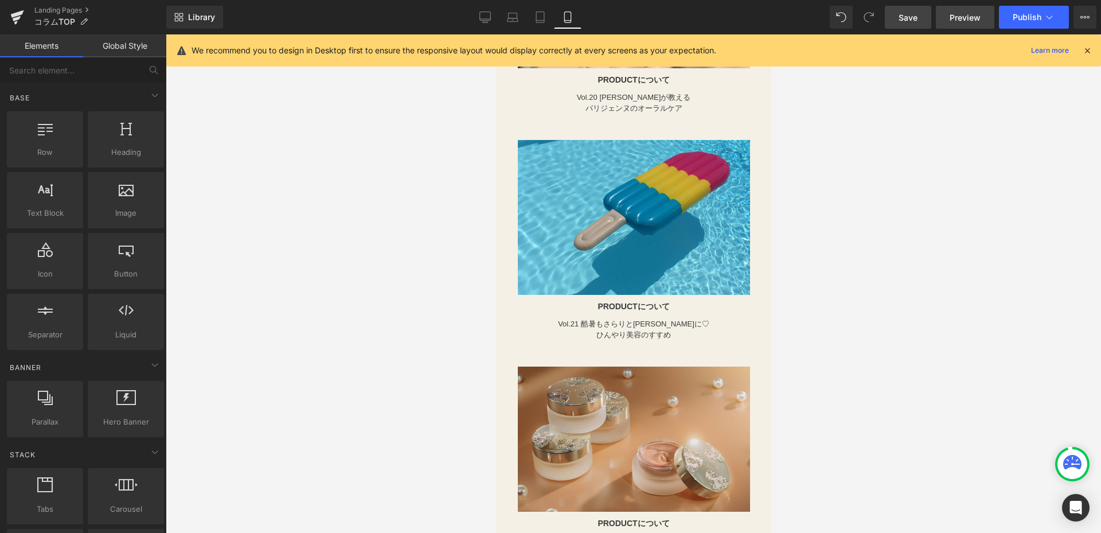
click at [955, 14] on span "Preview" at bounding box center [964, 17] width 31 height 12
click at [19, 11] on icon at bounding box center [17, 17] width 14 height 29
